Goal: Use online tool/utility

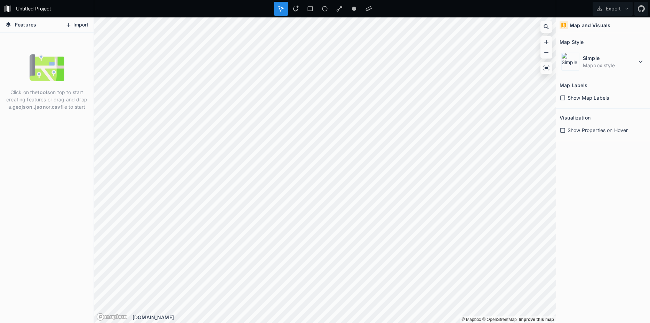
click at [76, 24] on button "Import" at bounding box center [77, 24] width 30 height 11
click at [81, 25] on button "Import" at bounding box center [77, 24] width 30 height 11
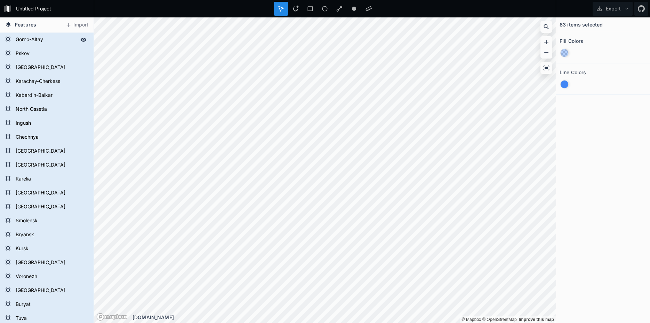
click at [27, 41] on form "Gorno-Altay" at bounding box center [46, 39] width 65 height 10
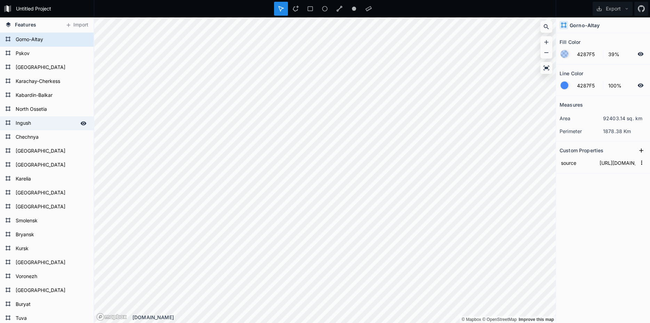
click at [23, 125] on form "Ingush" at bounding box center [46, 123] width 65 height 10
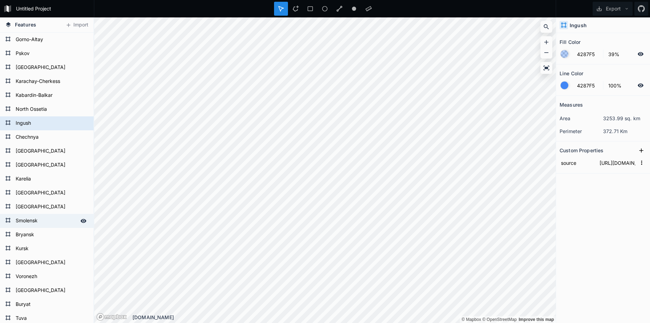
click at [29, 224] on form "Smolensk" at bounding box center [46, 220] width 65 height 10
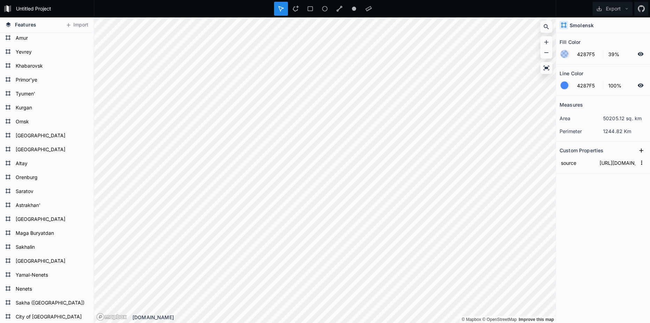
scroll to position [322, 0]
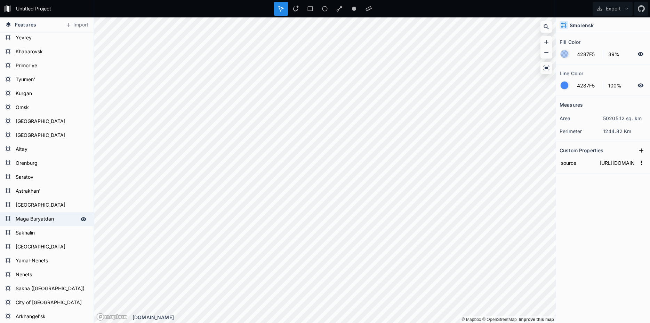
click at [61, 217] on form "Maga Buryatdan" at bounding box center [46, 219] width 65 height 10
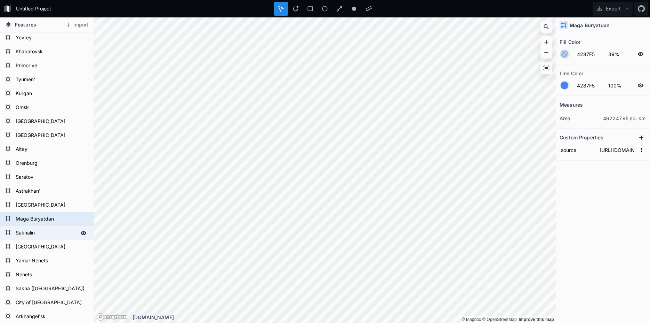
click at [35, 232] on form "Sakhalin" at bounding box center [46, 233] width 65 height 10
click at [33, 219] on form "Maga Buryatdan" at bounding box center [46, 219] width 65 height 10
click at [46, 291] on form "Sakha ([GEOGRAPHIC_DATA])" at bounding box center [46, 288] width 65 height 10
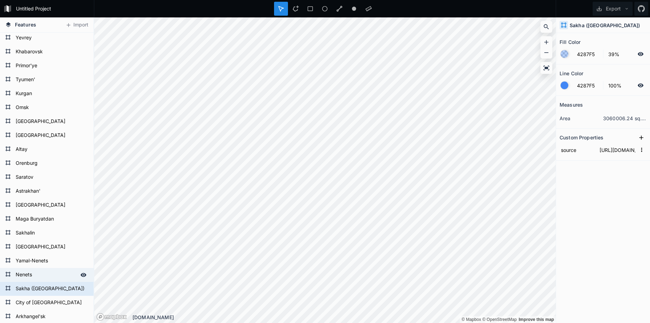
click at [39, 271] on form "Nenets" at bounding box center [46, 274] width 65 height 10
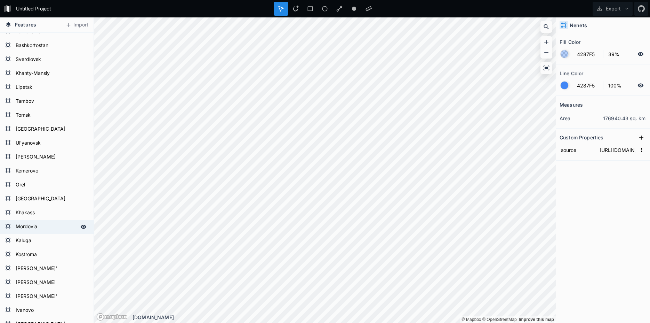
scroll to position [677, 0]
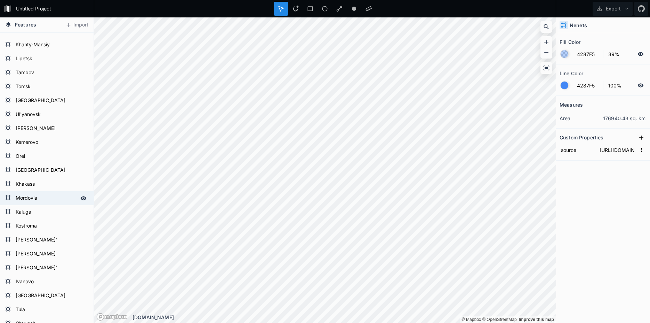
click at [41, 264] on form "[PERSON_NAME]'" at bounding box center [51, 267] width 75 height 10
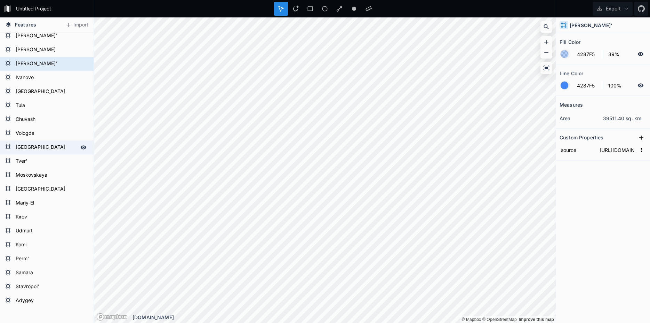
scroll to position [890, 0]
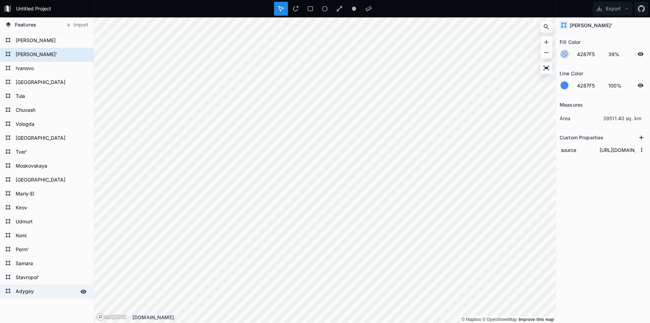
click at [36, 291] on form "Adygey" at bounding box center [46, 291] width 65 height 10
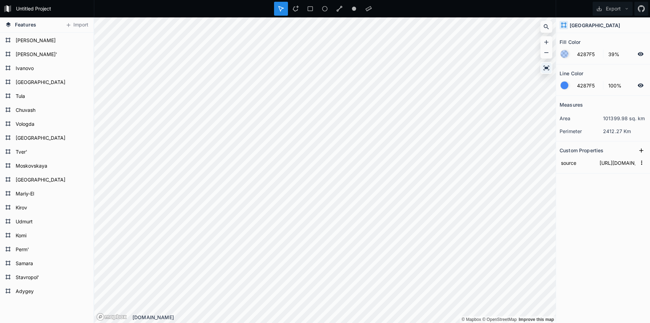
click at [548, 67] on icon at bounding box center [547, 67] width 6 height 5
click at [641, 151] on icon at bounding box center [641, 150] width 7 height 7
click at [642, 149] on icon at bounding box center [641, 150] width 7 height 7
